Goal: Use online tool/utility: Utilize a website feature to perform a specific function

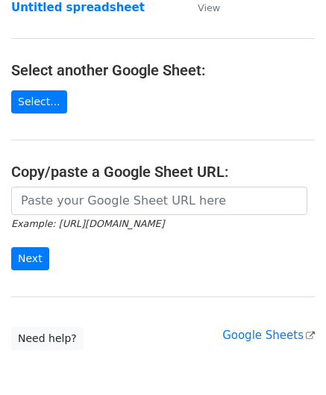
scroll to position [149, 0]
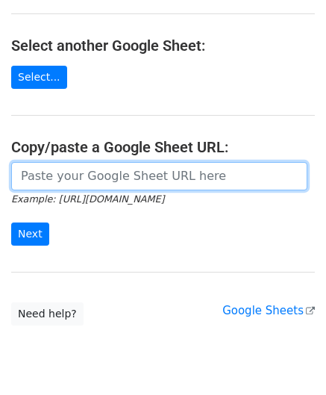
click at [46, 179] on input "url" at bounding box center [159, 176] width 296 height 28
paste input "https://docs.google.com/spreadsheets/d/1dWL4ffJJ4_Wf28cn8KlR__FJ1qufzlbaGpLuu18…"
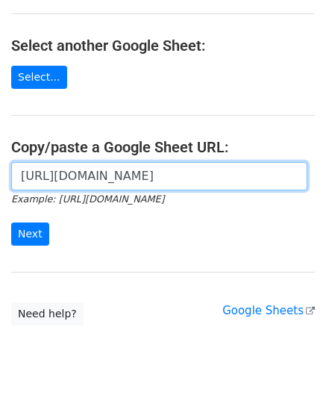
scroll to position [0, 297]
type input "https://docs.google.com/spreadsheets/d/1dWL4ffJJ4_Wf28cn8KlR__FJ1qufzlbaGpLuu18…"
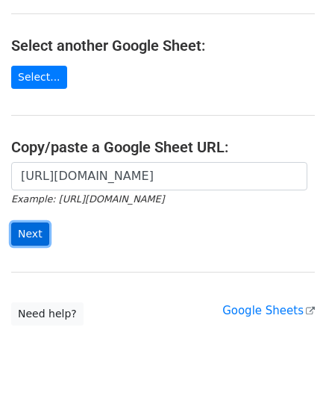
click at [36, 229] on input "Next" at bounding box center [30, 233] width 38 height 23
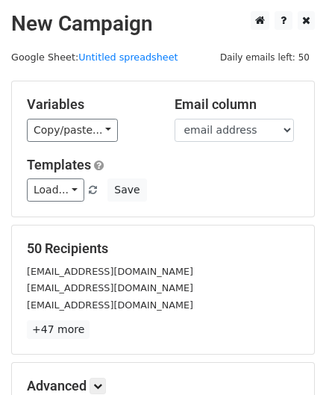
scroll to position [182, 0]
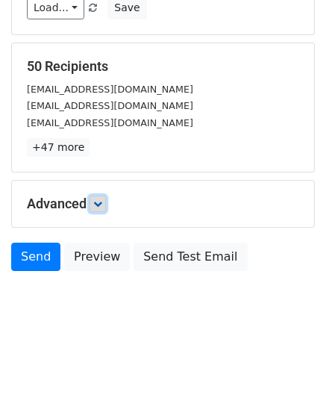
click at [100, 201] on icon at bounding box center [97, 203] width 9 height 9
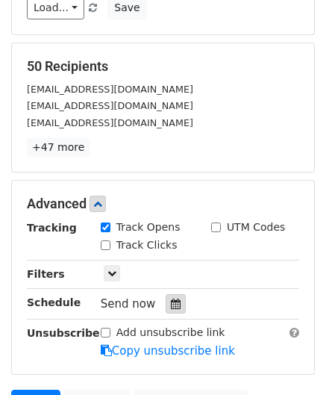
click at [171, 298] on icon at bounding box center [176, 303] width 10 height 10
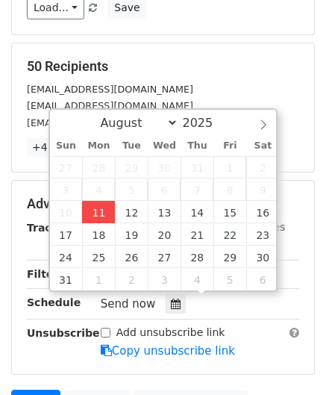
type input "[DATE] 12:00"
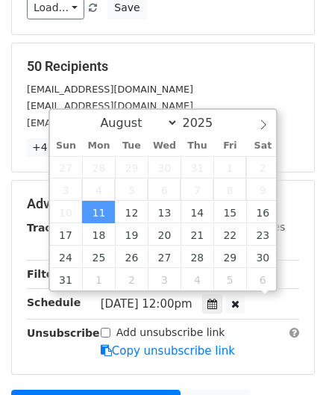
scroll to position [0, 0]
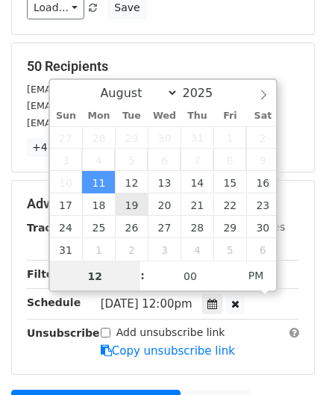
paste input "Hour"
type input "2"
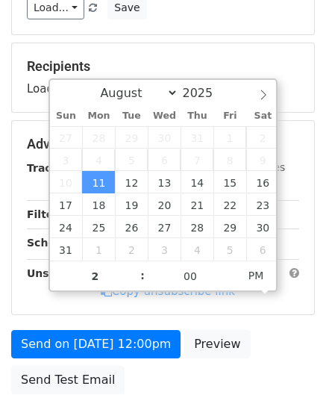
type input "[DATE] 14:00"
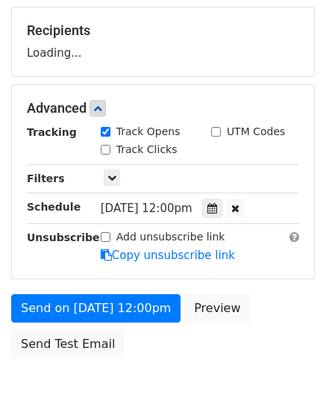
scroll to position [288, 0]
